Goal: Information Seeking & Learning: Compare options

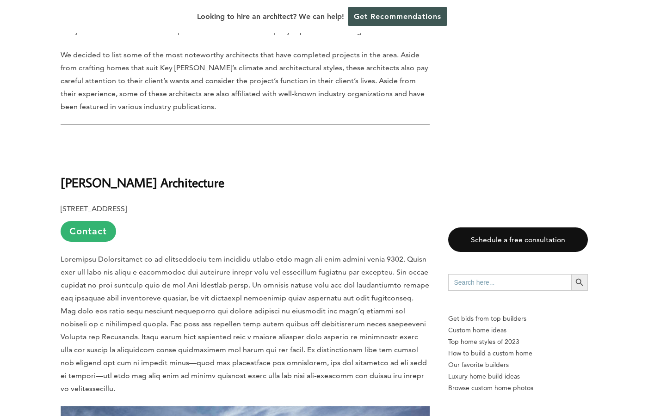
scroll to position [530, 0]
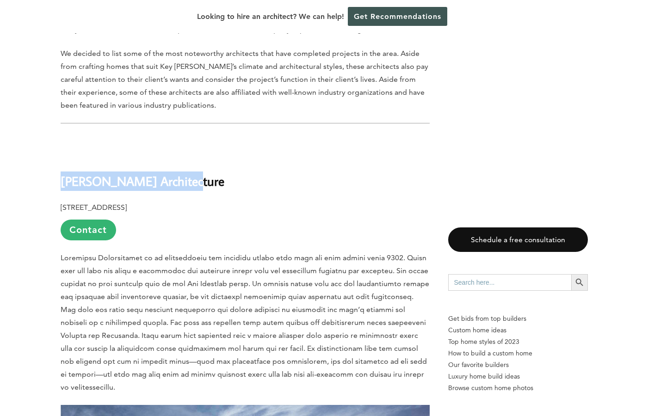
drag, startPoint x: 195, startPoint y: 154, endPoint x: 54, endPoint y: 155, distance: 141.6
copy b "[PERSON_NAME] Architecture"
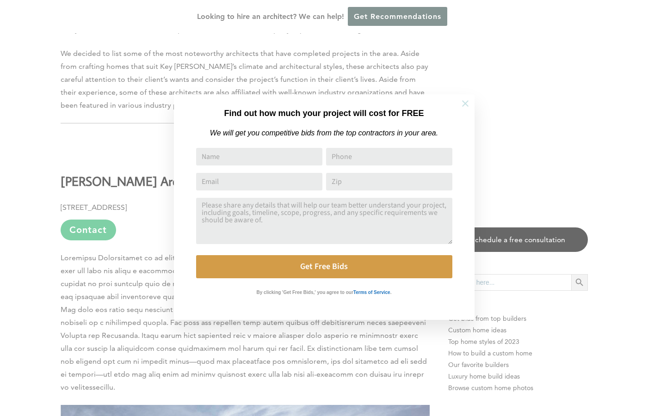
click at [470, 103] on icon at bounding box center [465, 104] width 10 height 10
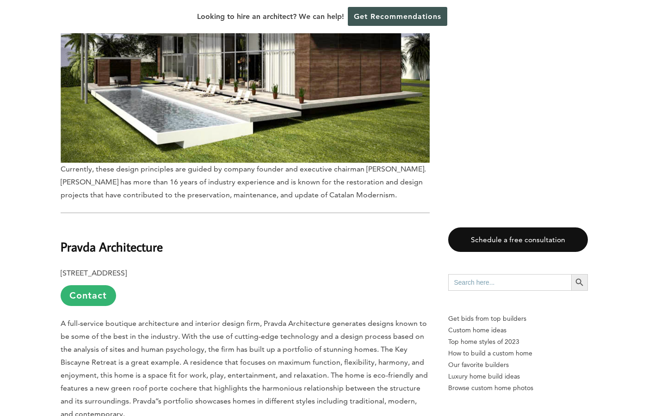
scroll to position [981, 0]
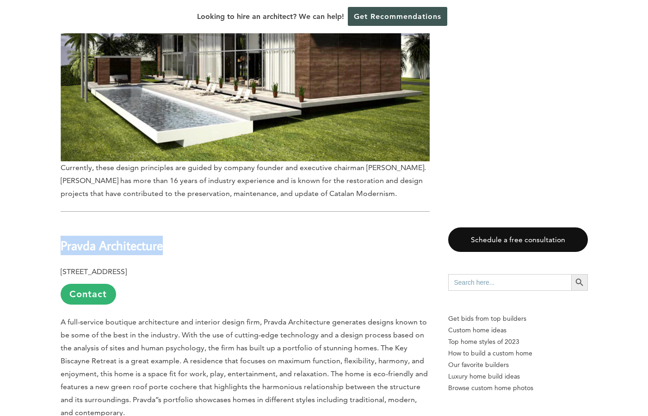
drag, startPoint x: 178, startPoint y: 229, endPoint x: 40, endPoint y: 225, distance: 137.5
copy b "Pravda Architecture"
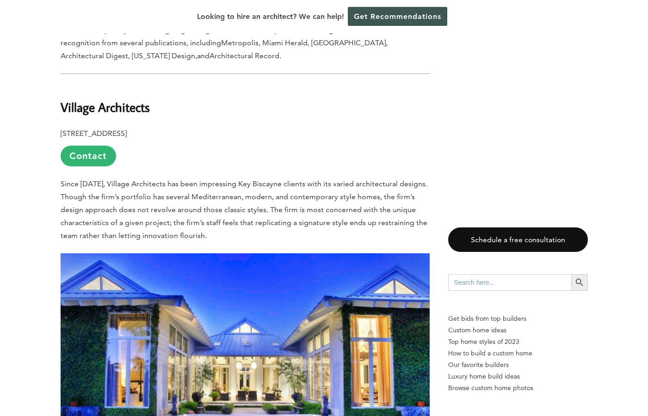
scroll to position [1668, 0]
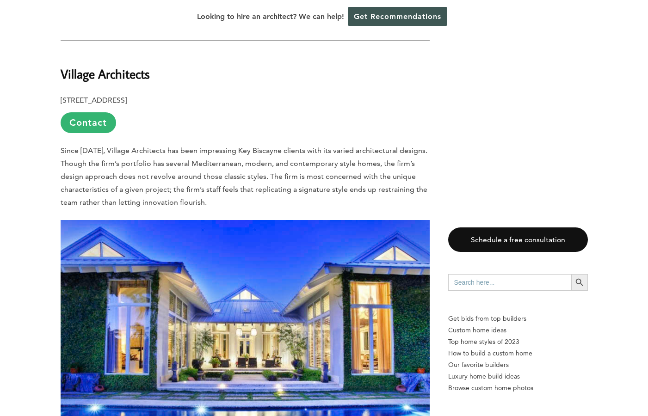
drag, startPoint x: 163, startPoint y: 52, endPoint x: 43, endPoint y: 52, distance: 120.3
copy b "Village Architects"
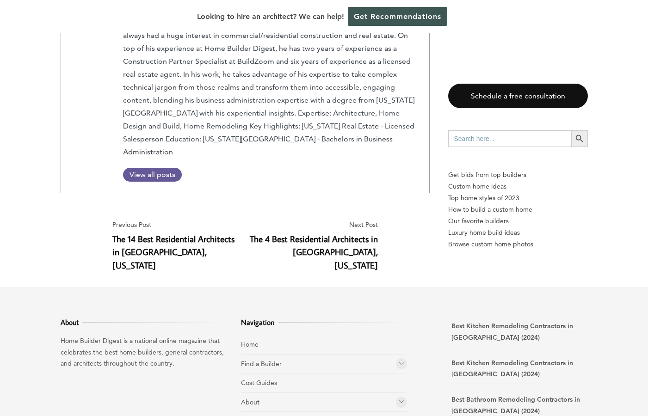
scroll to position [2389, 0]
